Goal: Task Accomplishment & Management: Manage account settings

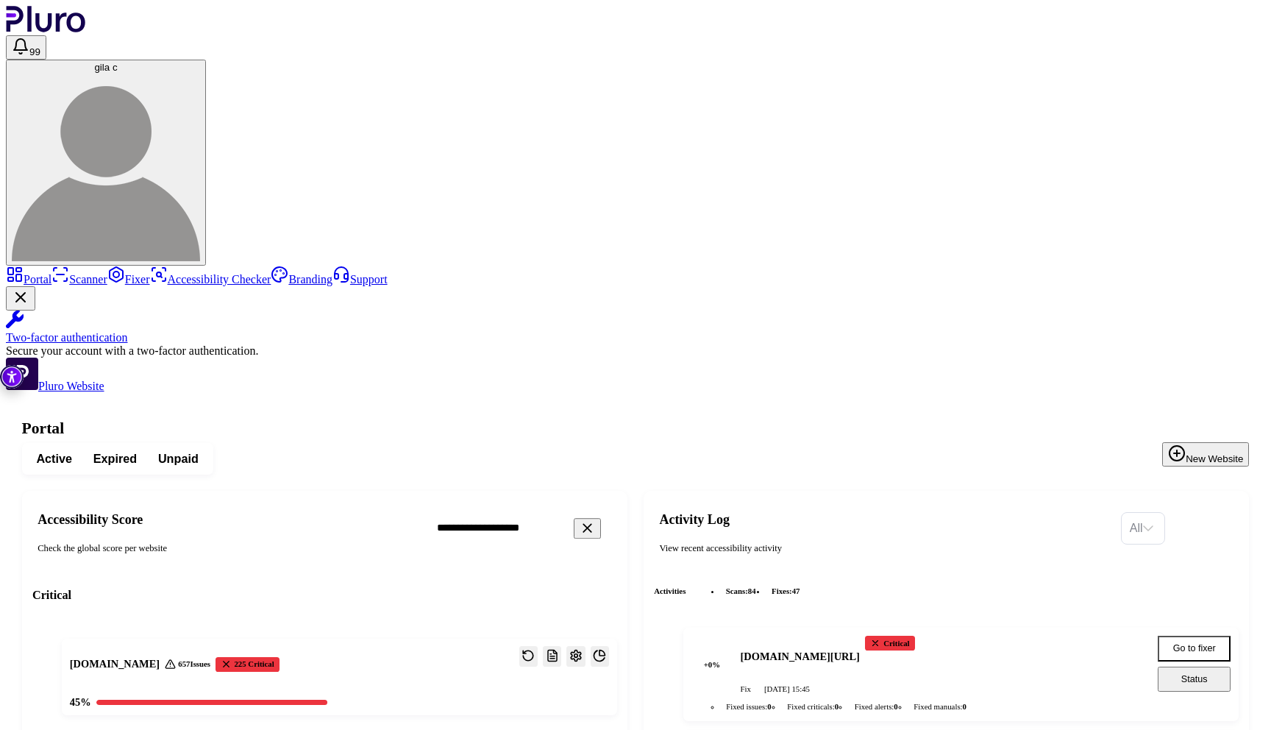
click at [117, 62] on span "gila c" at bounding box center [105, 67] width 23 height 11
click at [1215, 79] on link "Account details" at bounding box center [1203, 85] width 88 height 12
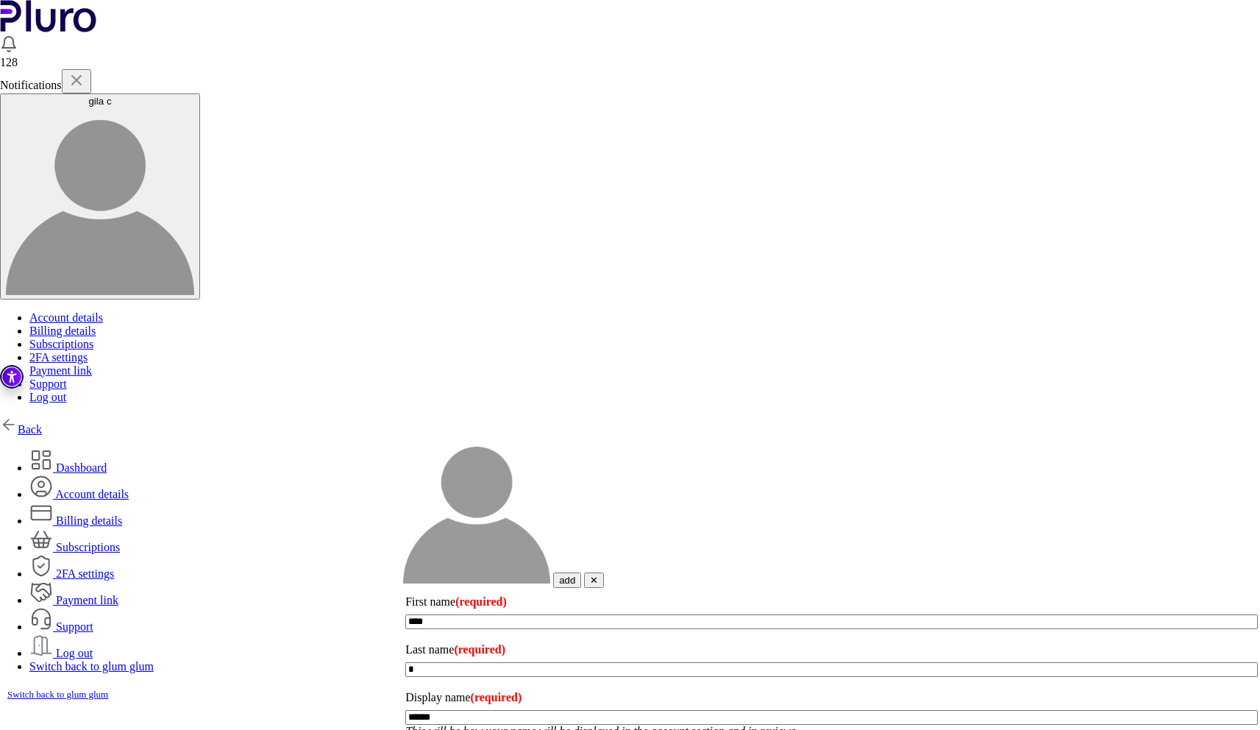
click at [154, 660] on link "Switch back to glum glum" at bounding box center [91, 666] width 124 height 13
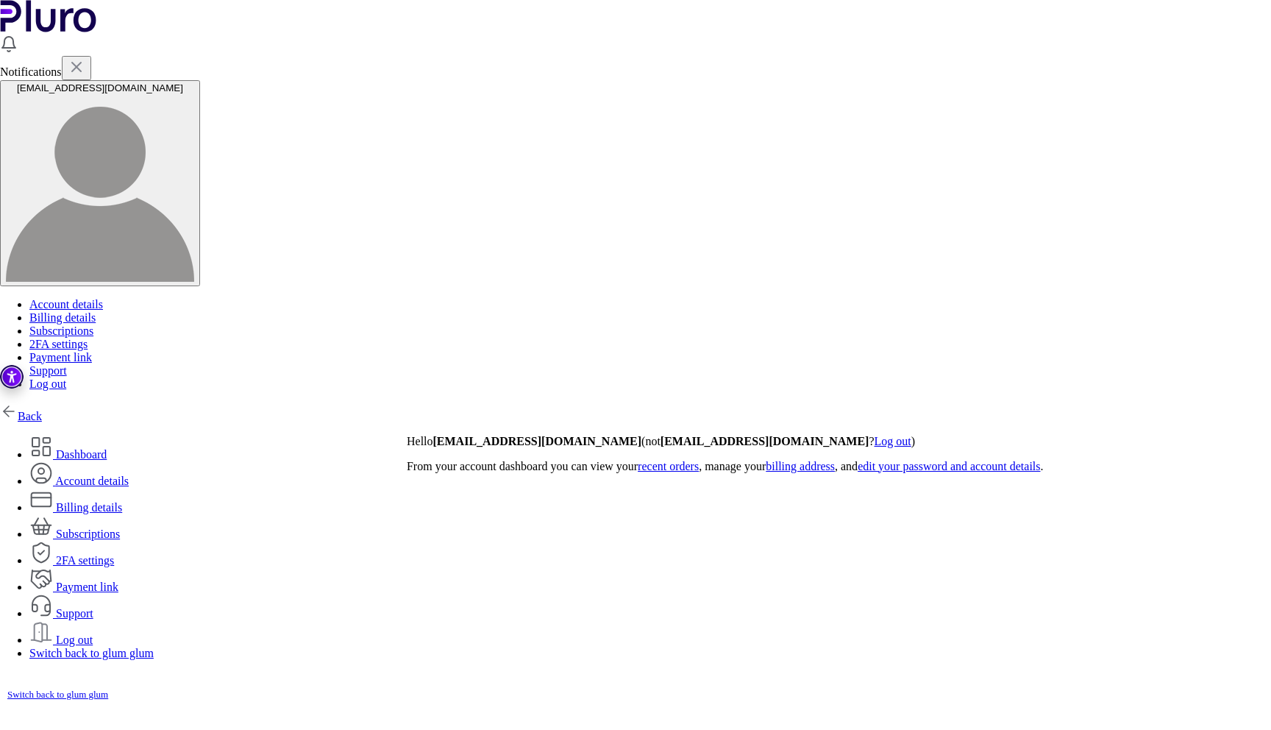
drag, startPoint x: 328, startPoint y: 101, endPoint x: 355, endPoint y: 120, distance: 32.7
click at [107, 448] on link "Dashboard" at bounding box center [67, 454] width 77 height 13
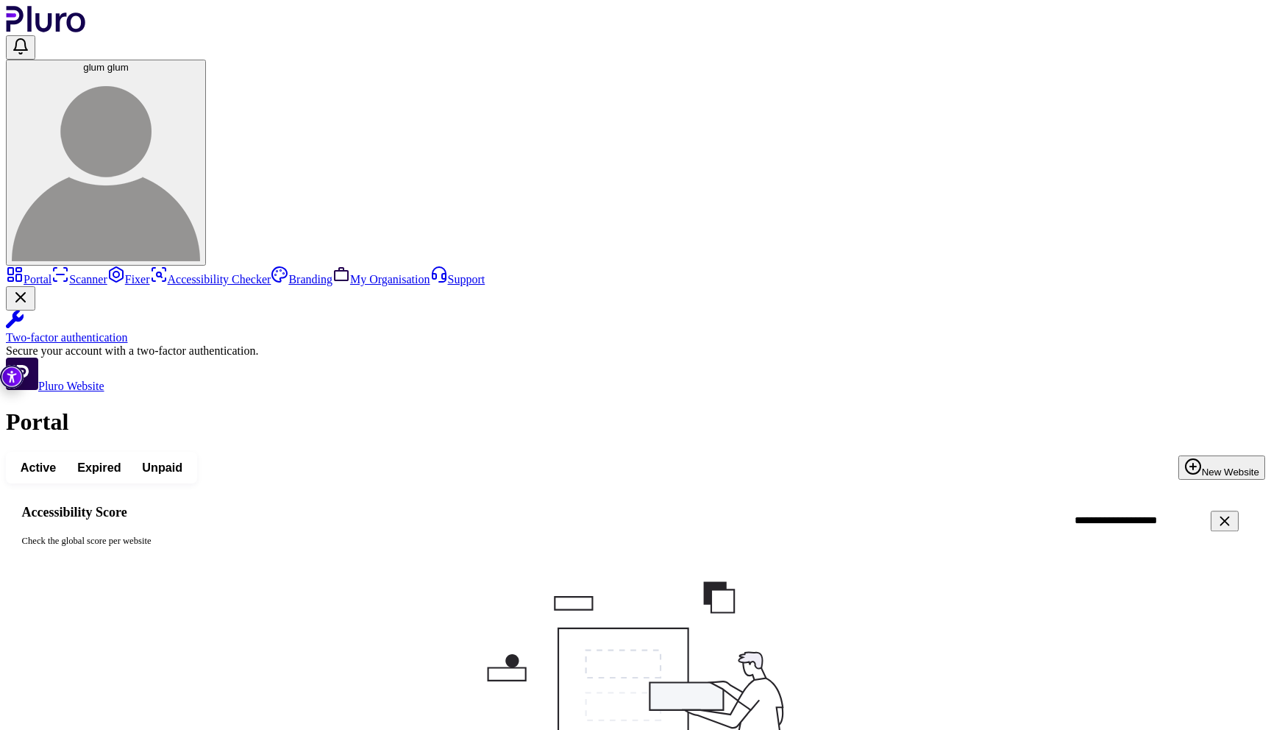
click at [1217, 513] on icon "Clear search field" at bounding box center [1225, 521] width 16 height 16
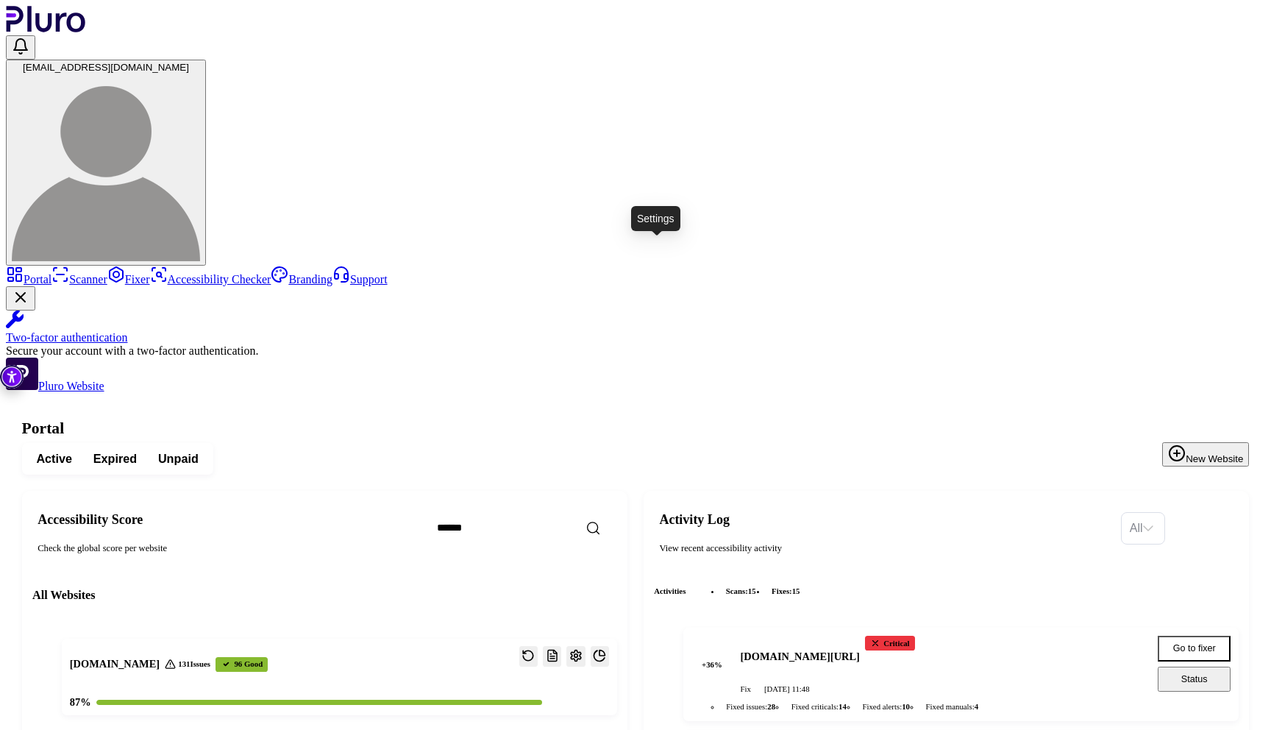
click at [583, 649] on icon "Open settings" at bounding box center [575, 655] width 13 height 13
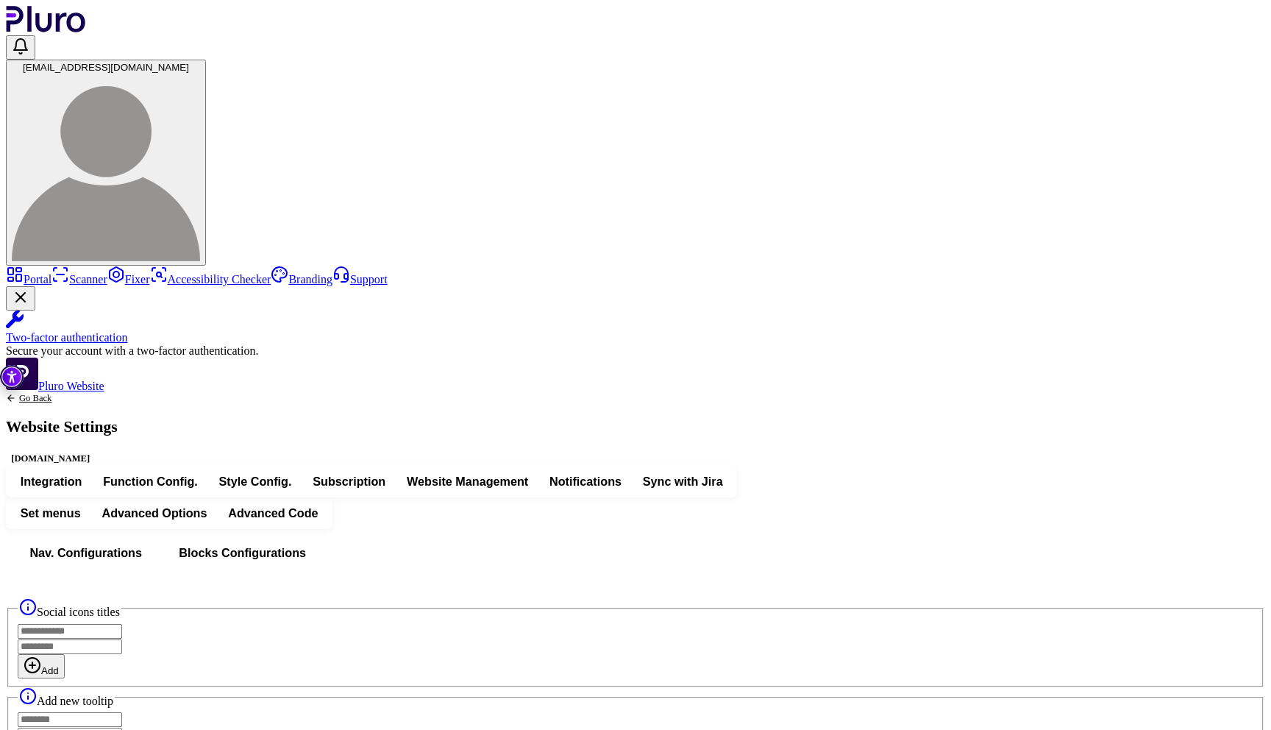
drag, startPoint x: 561, startPoint y: 225, endPoint x: 564, endPoint y: 218, distance: 7.9
click at [318, 505] on span "Advanced Code" at bounding box center [273, 513] width 90 height 16
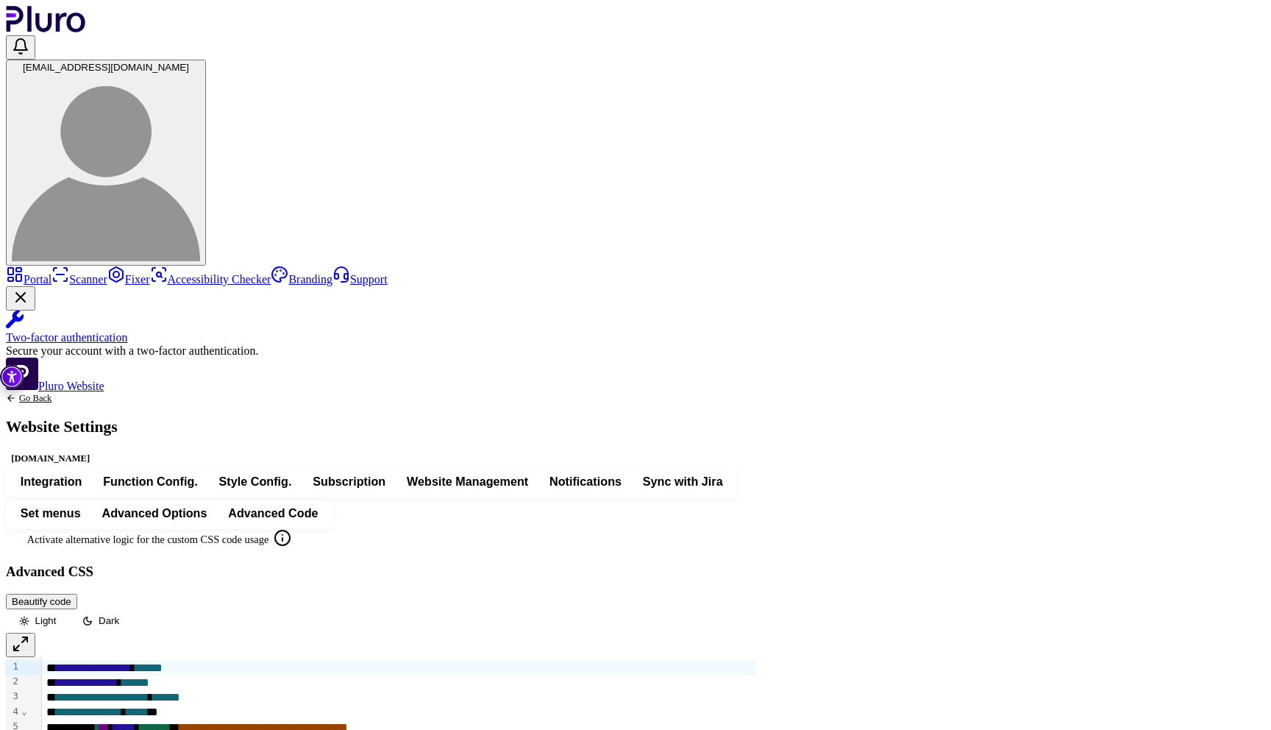
click at [292, 474] on span "Style Config." at bounding box center [255, 482] width 73 height 16
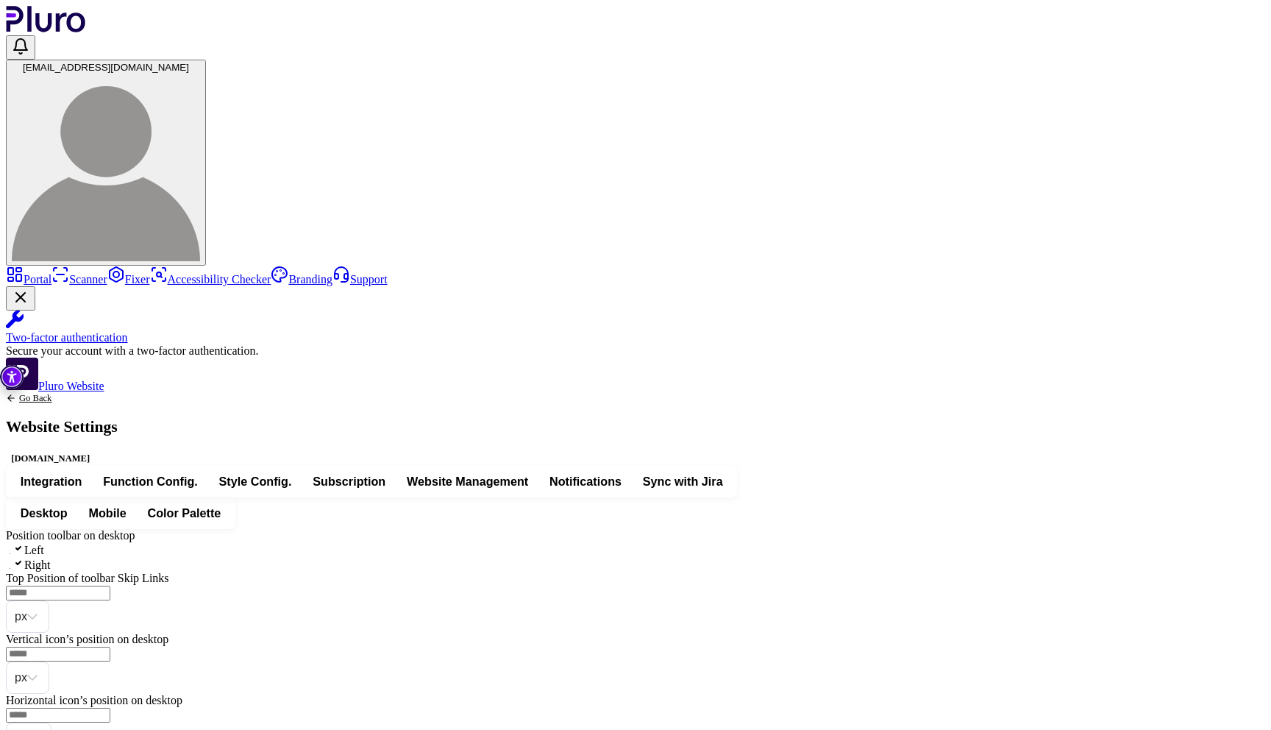
type input "*"
type input "**"
type input "*"
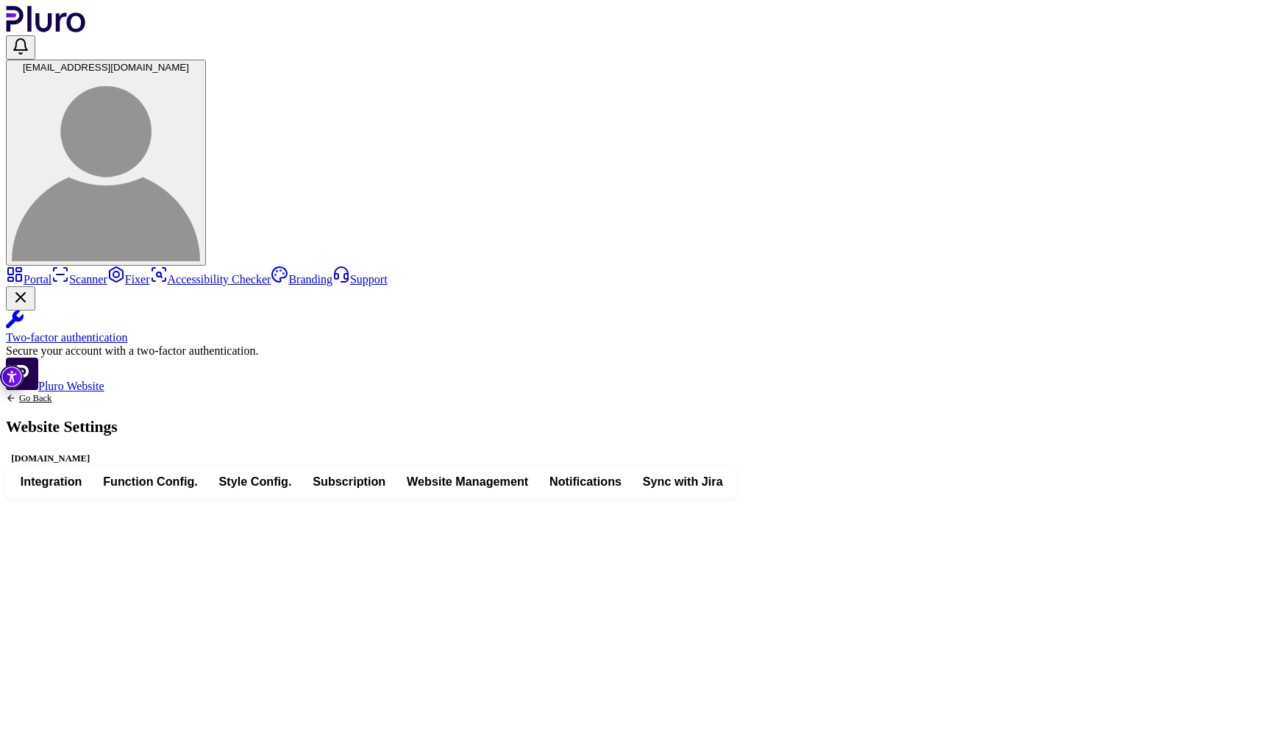
click at [82, 474] on span "Integration" at bounding box center [52, 482] width 62 height 16
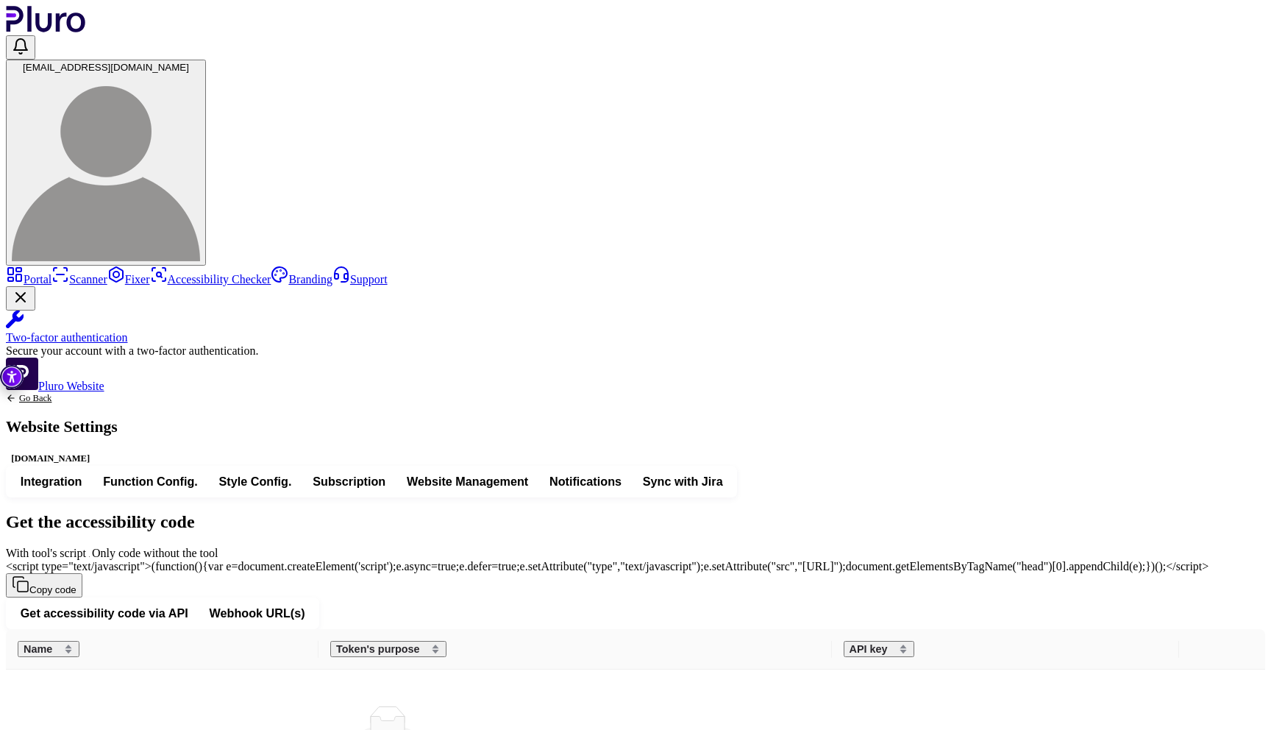
click at [198, 474] on span "Function Config." at bounding box center [150, 482] width 95 height 16
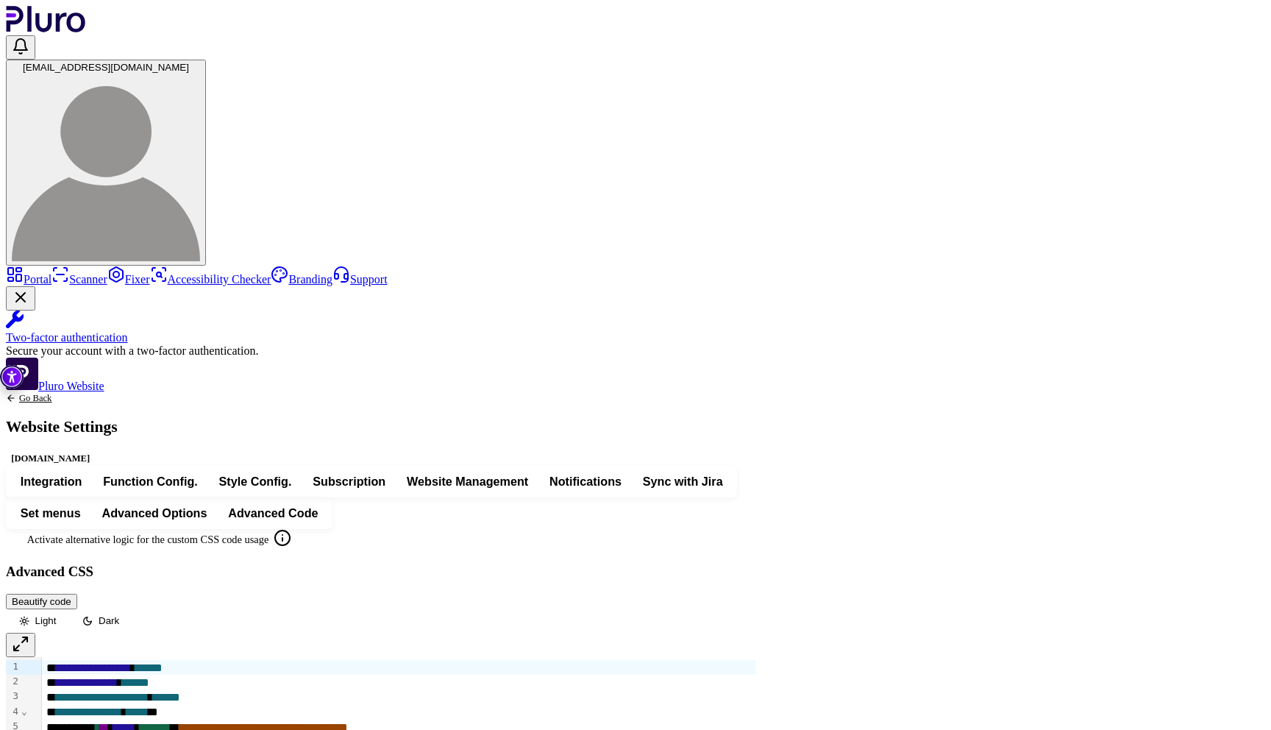
click at [292, 474] on span "Style Config." at bounding box center [255, 482] width 73 height 16
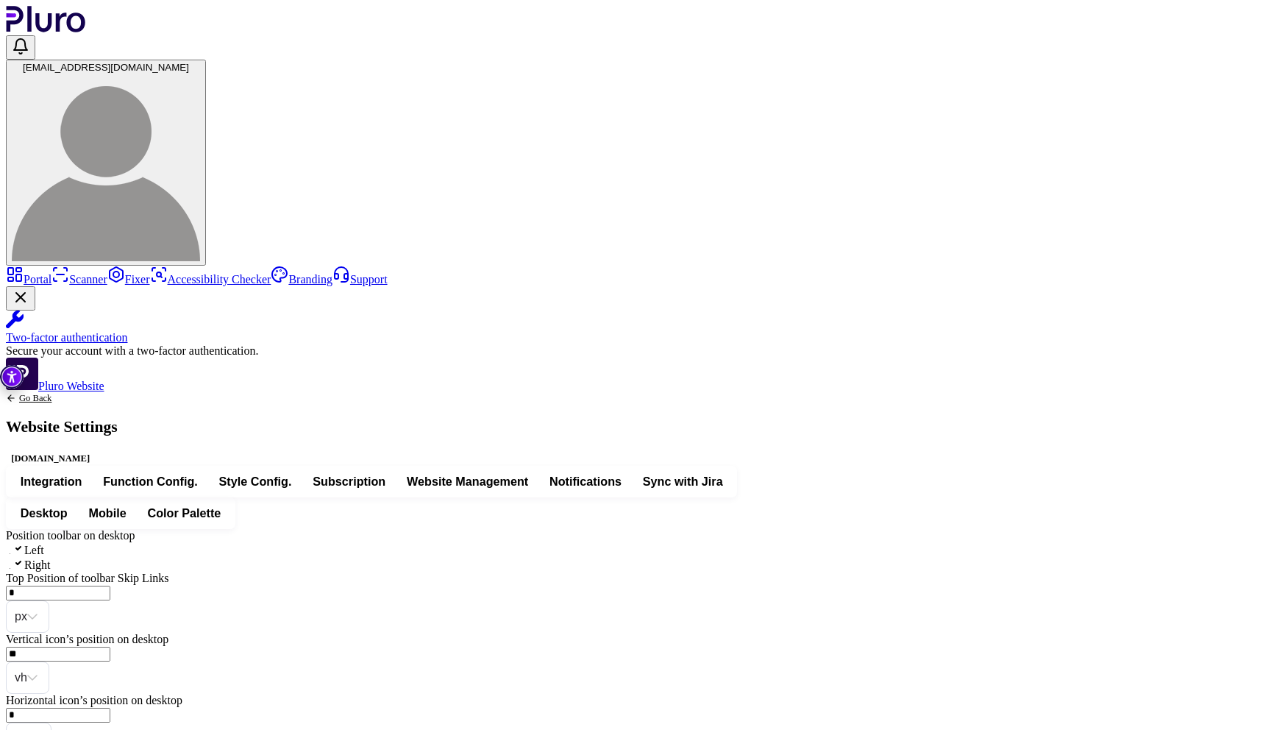
click at [271, 273] on link "Branding" at bounding box center [302, 279] width 62 height 13
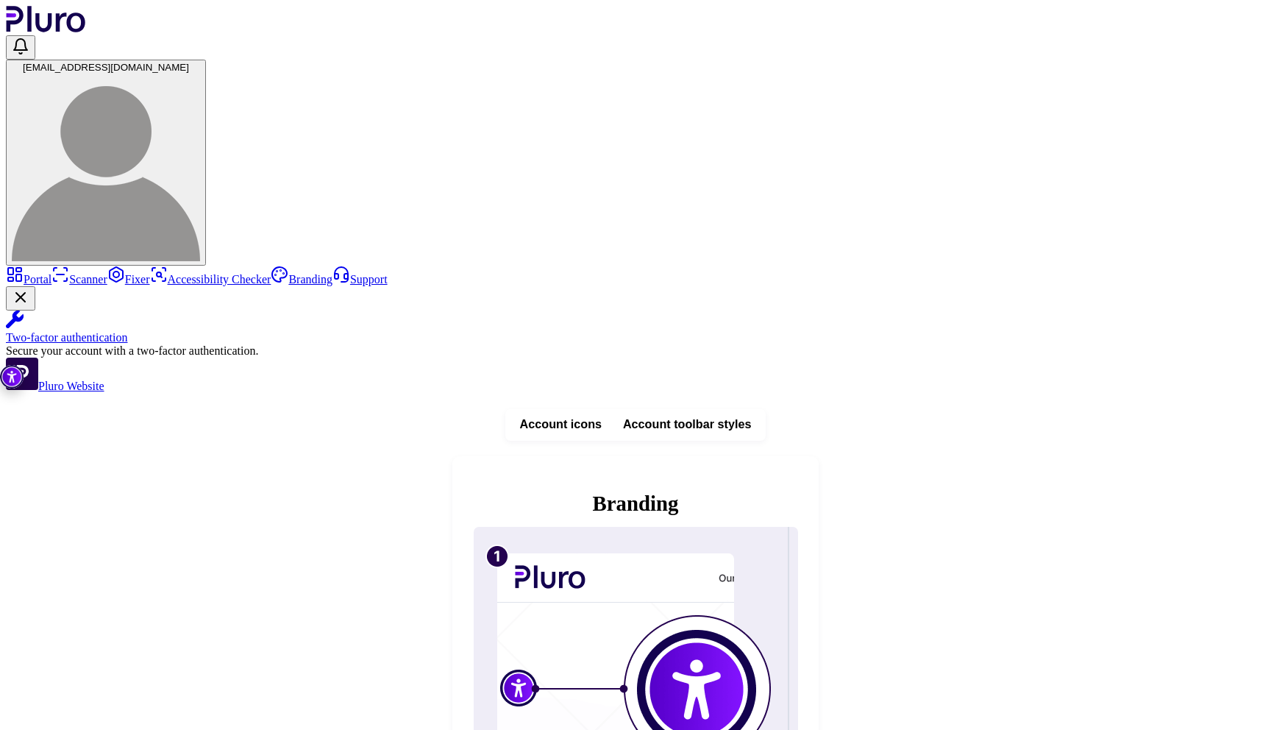
click at [752, 416] on span "Account toolbar styles" at bounding box center [687, 424] width 129 height 16
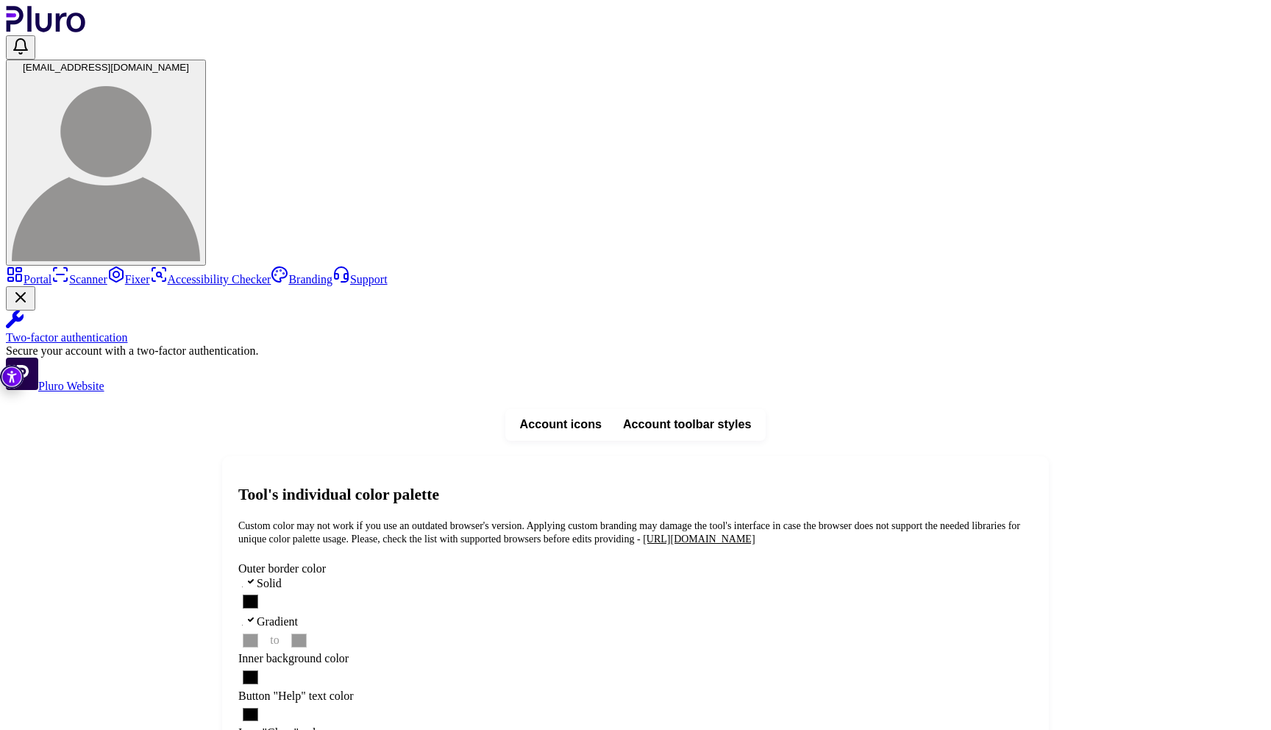
click at [51, 273] on link "Portal" at bounding box center [29, 279] width 46 height 13
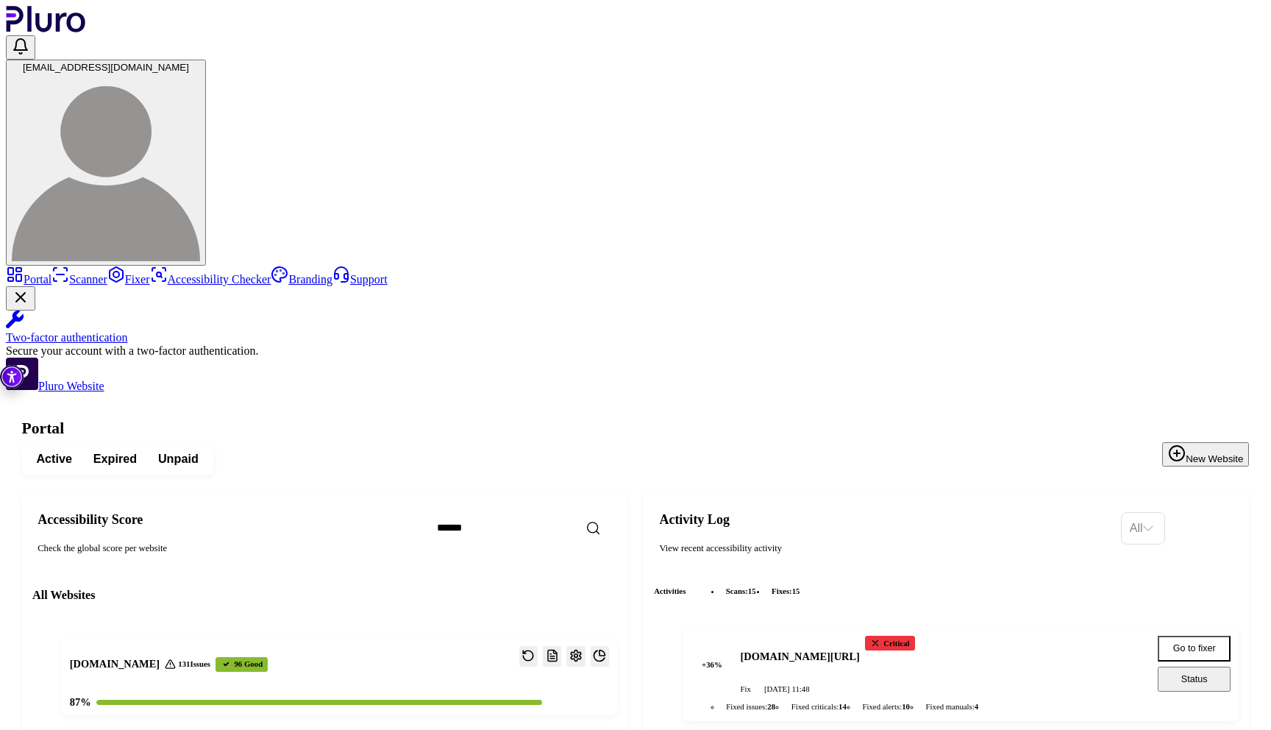
click at [189, 62] on span "[EMAIL_ADDRESS][DOMAIN_NAME]" at bounding box center [106, 67] width 166 height 11
click at [1193, 79] on link "Account details" at bounding box center [1203, 85] width 88 height 12
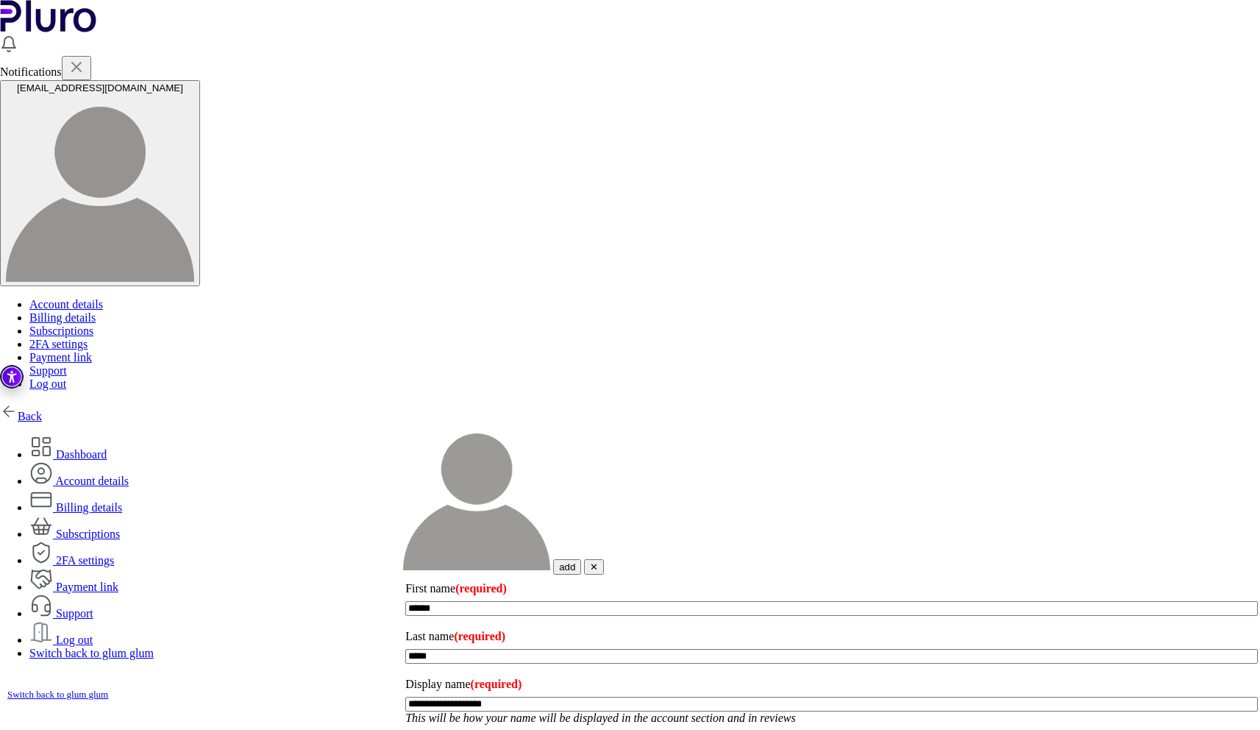
click at [154, 647] on link "Switch back to glum glum" at bounding box center [91, 653] width 124 height 13
